Goal: Task Accomplishment & Management: Manage account settings

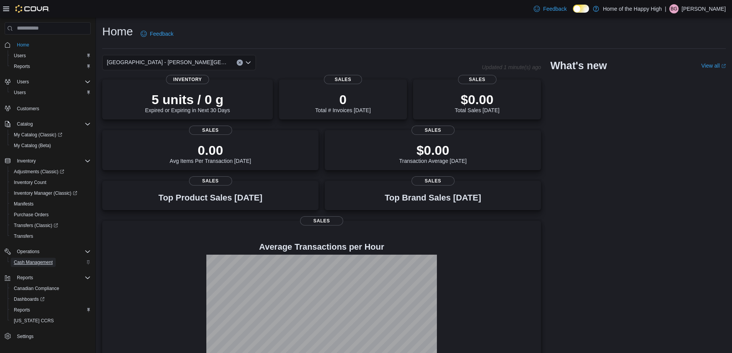
click at [44, 260] on span "Cash Management" at bounding box center [33, 262] width 39 height 6
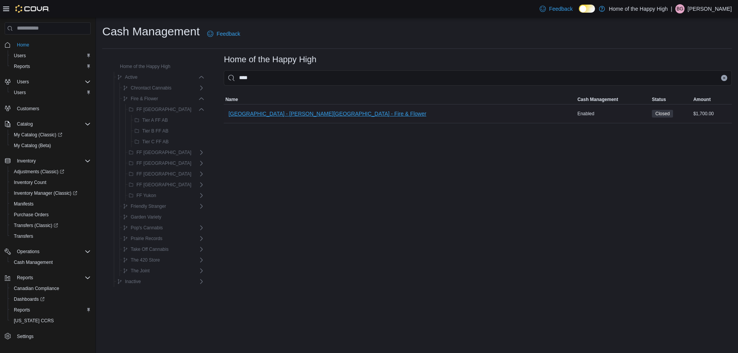
type input "****"
click at [264, 108] on span "[GEOGRAPHIC_DATA] - [PERSON_NAME][GEOGRAPHIC_DATA] - Fire & Flower" at bounding box center [327, 113] width 198 height 15
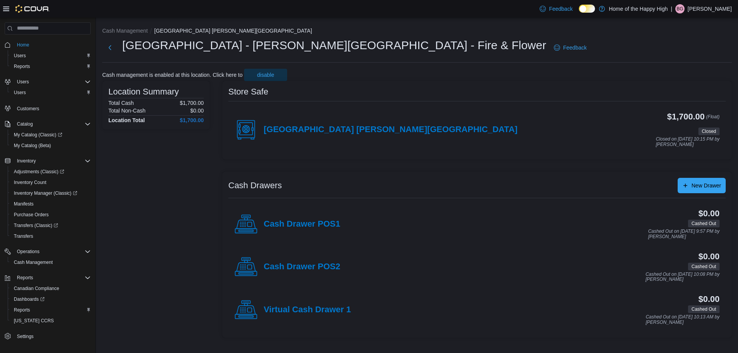
click at [322, 124] on div "[GEOGRAPHIC_DATA] [PERSON_NAME][GEOGRAPHIC_DATA]" at bounding box center [375, 129] width 283 height 23
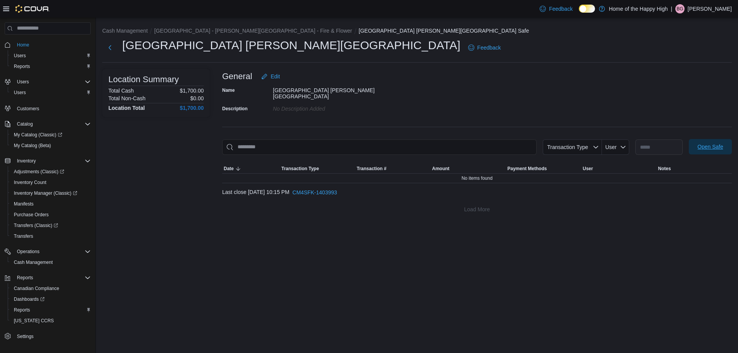
click at [722, 146] on span "Open Safe" at bounding box center [711, 147] width 26 height 8
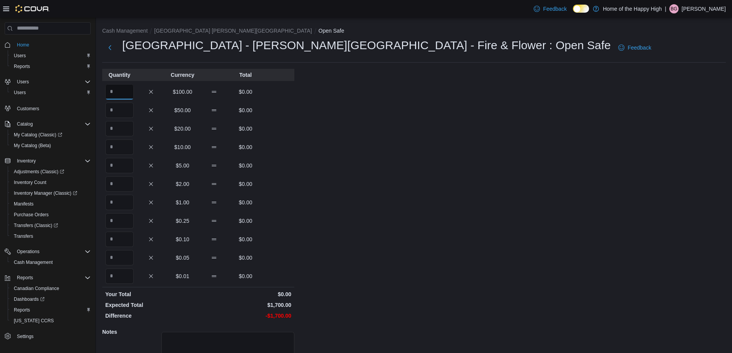
click at [111, 88] on input "Quantity" at bounding box center [119, 91] width 28 height 15
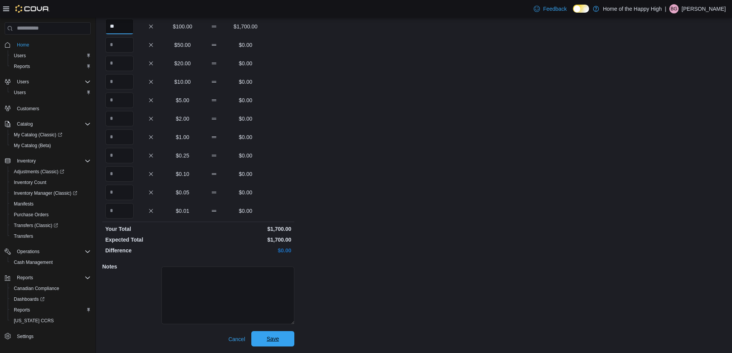
type input "**"
click at [282, 346] on span "Save" at bounding box center [273, 338] width 34 height 15
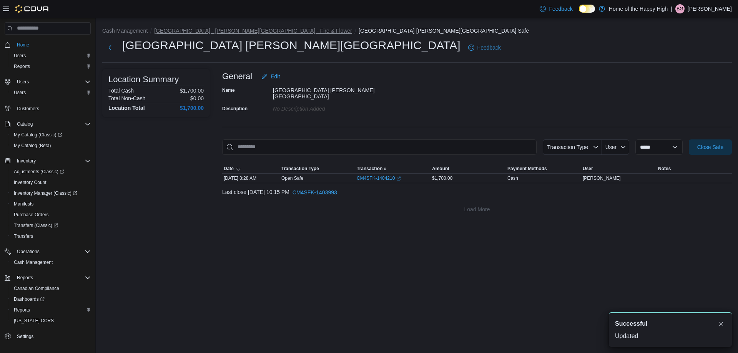
click at [218, 30] on button "[GEOGRAPHIC_DATA] - [PERSON_NAME][GEOGRAPHIC_DATA] - Fire & Flower" at bounding box center [253, 31] width 198 height 6
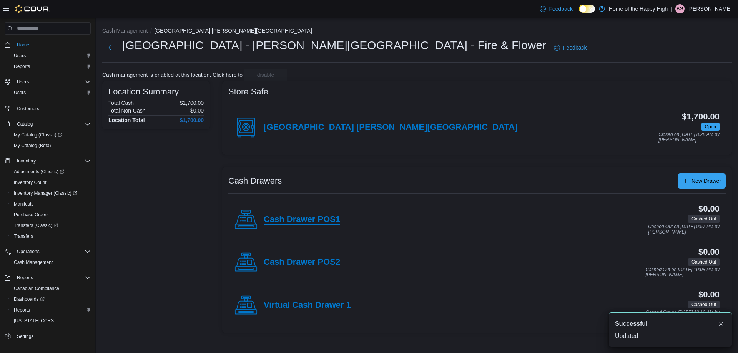
click at [314, 222] on h4 "Cash Drawer POS1" at bounding box center [302, 220] width 76 height 10
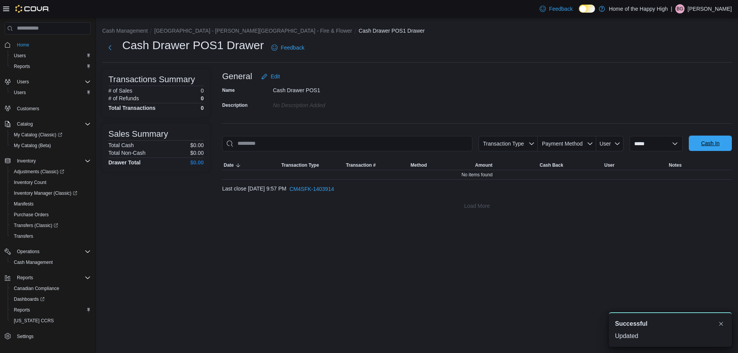
click at [706, 150] on span "Cash In" at bounding box center [710, 143] width 34 height 15
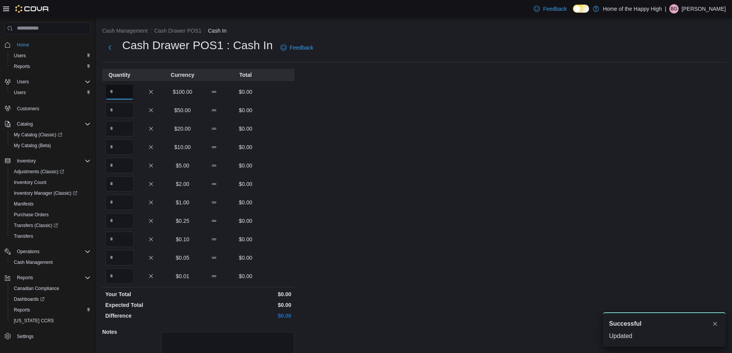
click at [117, 97] on input "Quantity" at bounding box center [119, 91] width 28 height 15
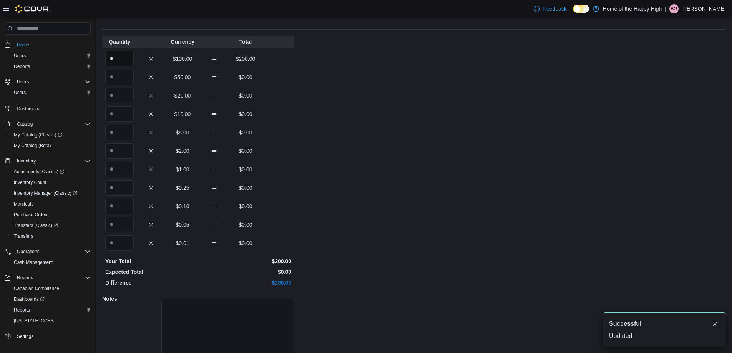
scroll to position [65, 0]
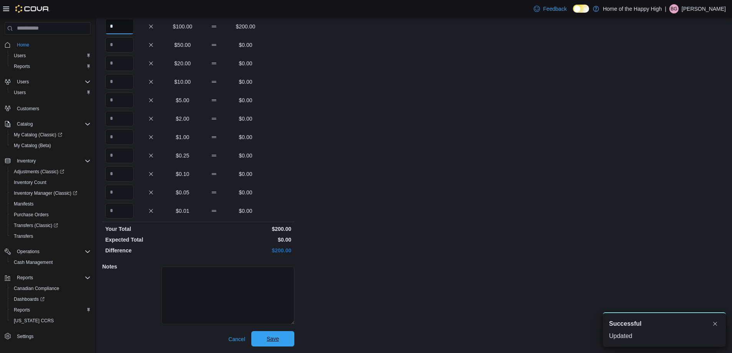
type input "*"
click at [275, 341] on span "Save" at bounding box center [273, 339] width 12 height 8
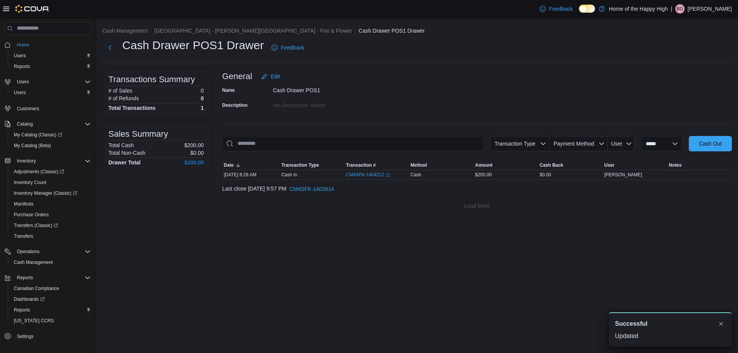
click at [200, 34] on li "[GEOGRAPHIC_DATA] - [PERSON_NAME][GEOGRAPHIC_DATA] - Fire & Flower" at bounding box center [256, 31] width 204 height 8
click at [202, 31] on button "[GEOGRAPHIC_DATA] - [PERSON_NAME][GEOGRAPHIC_DATA] - Fire & Flower" at bounding box center [253, 31] width 198 height 6
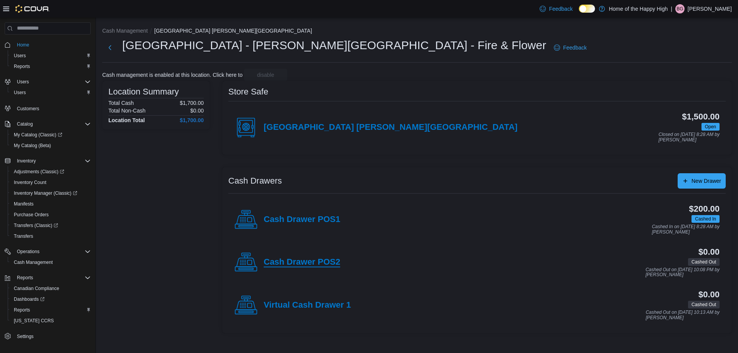
click at [325, 263] on h4 "Cash Drawer POS2" at bounding box center [302, 263] width 76 height 10
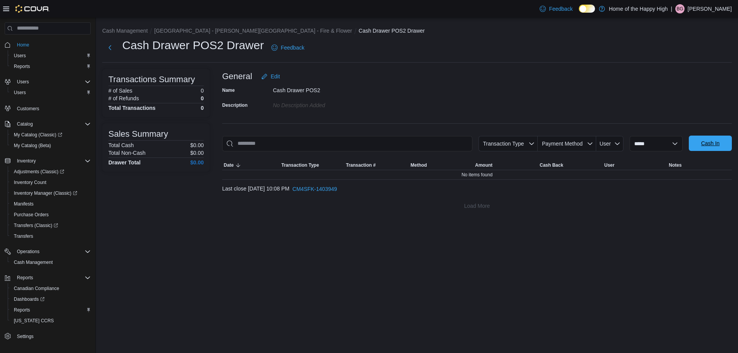
click at [705, 149] on span "Cash In" at bounding box center [710, 143] width 34 height 15
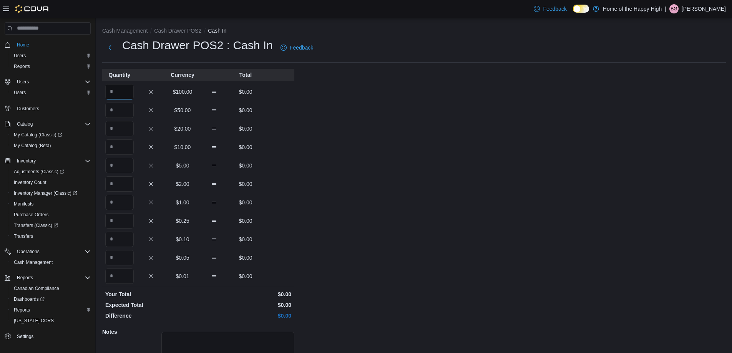
click at [117, 93] on input "Quantity" at bounding box center [119, 91] width 28 height 15
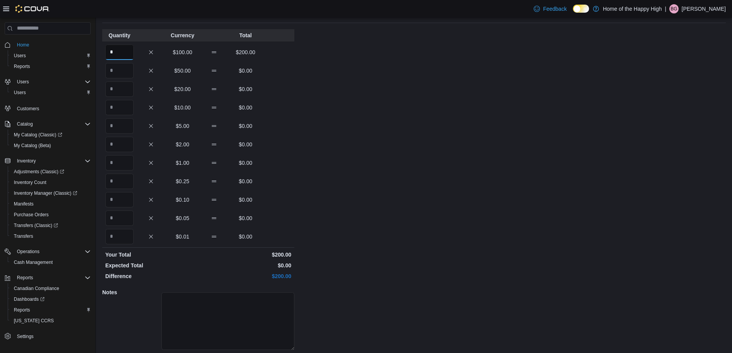
scroll to position [65, 0]
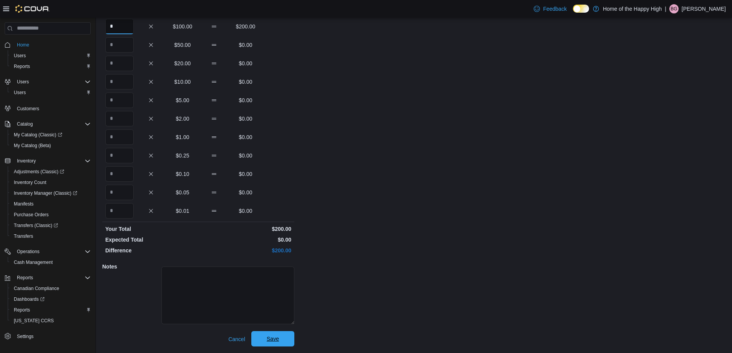
type input "*"
click at [284, 338] on span "Save" at bounding box center [273, 338] width 34 height 15
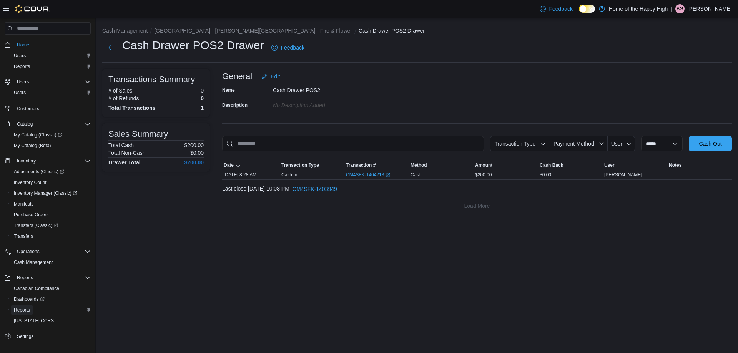
click at [22, 314] on span "Reports" at bounding box center [22, 310] width 16 height 9
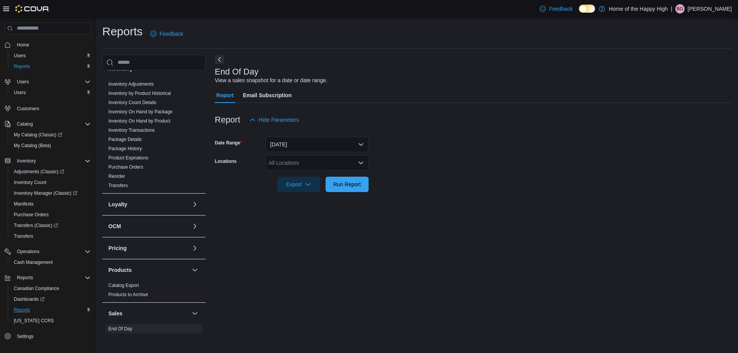
scroll to position [141, 0]
click at [168, 113] on link "Inventory On Hand by Package" at bounding box center [140, 113] width 64 height 5
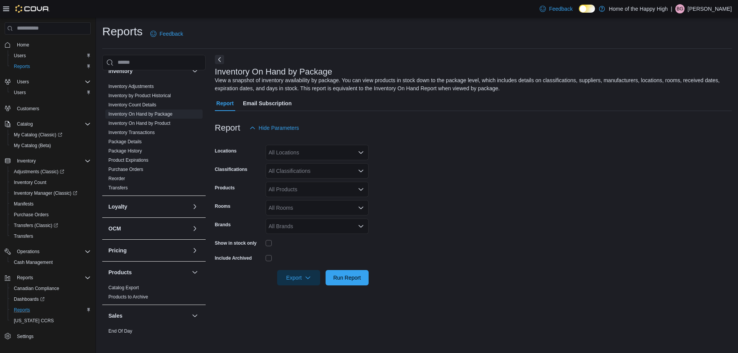
click at [297, 150] on div "All Locations" at bounding box center [317, 152] width 103 height 15
type input "****"
click at [321, 165] on span "[GEOGRAPHIC_DATA] - [PERSON_NAME][GEOGRAPHIC_DATA] - Fire & Flower" at bounding box center [397, 166] width 198 height 8
drag, startPoint x: 464, startPoint y: 181, endPoint x: 329, endPoint y: 181, distance: 134.1
click at [463, 181] on form "Locations [GEOGRAPHIC_DATA] - [PERSON_NAME][GEOGRAPHIC_DATA] - Fire & Flower Cl…" at bounding box center [473, 211] width 517 height 150
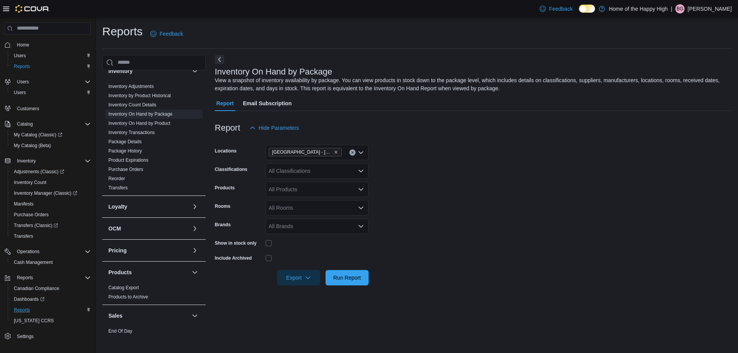
click at [313, 171] on div "All Classifications" at bounding box center [317, 170] width 103 height 15
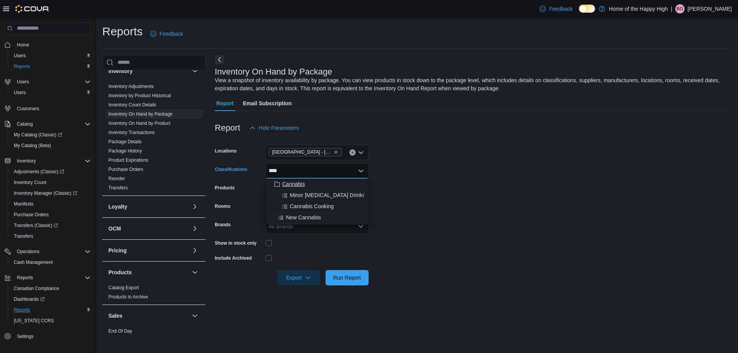
type input "****"
click at [304, 182] on span "Cannabis" at bounding box center [293, 184] width 23 height 8
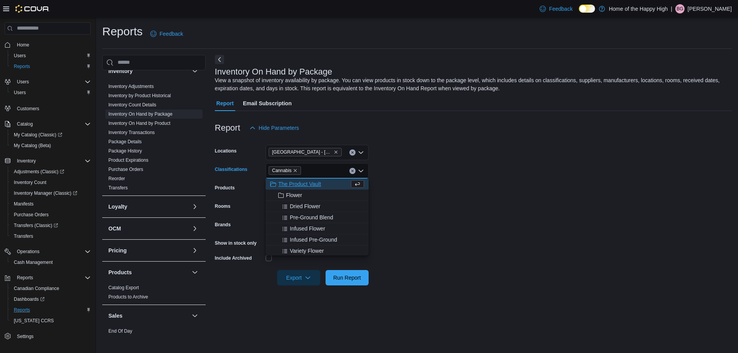
drag, startPoint x: 448, startPoint y: 225, endPoint x: 274, endPoint y: 254, distance: 176.1
click at [445, 226] on form "Locations [GEOGRAPHIC_DATA] - [PERSON_NAME][GEOGRAPHIC_DATA] - Fire & Flower Cl…" at bounding box center [473, 211] width 517 height 150
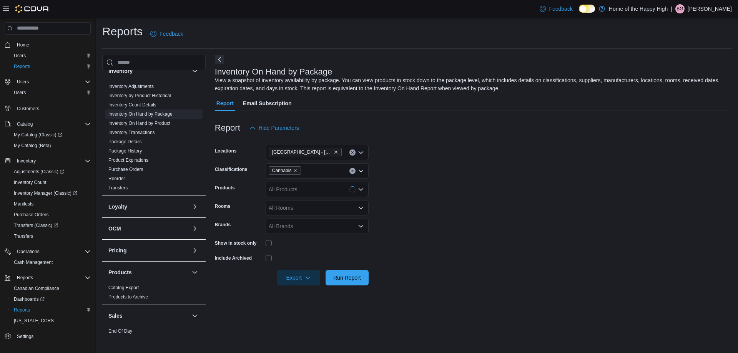
click at [272, 242] on div at bounding box center [317, 243] width 103 height 6
drag, startPoint x: 299, startPoint y: 274, endPoint x: 299, endPoint y: 284, distance: 10.0
click at [299, 275] on span "Export" at bounding box center [299, 277] width 34 height 15
click at [303, 294] on span "Export to Excel" at bounding box center [300, 293] width 35 height 6
